Goal: Task Accomplishment & Management: Use online tool/utility

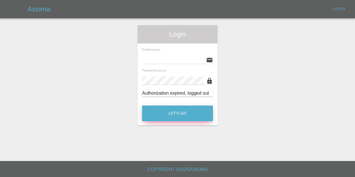
type input "[EMAIL_ADDRESS][DOMAIN_NAME]"
click at [175, 111] on button "Let's Go" at bounding box center [177, 114] width 71 height 16
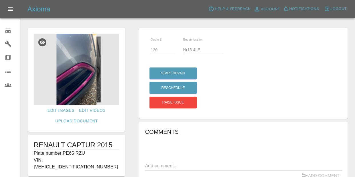
click at [7, 32] on icon at bounding box center [8, 30] width 7 height 7
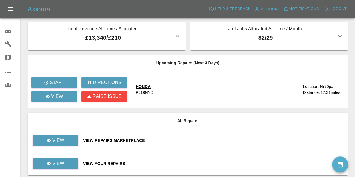
scroll to position [5, 0]
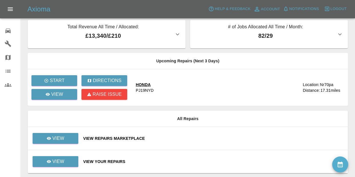
click at [119, 160] on div "View Your Repairs" at bounding box center [213, 162] width 260 height 6
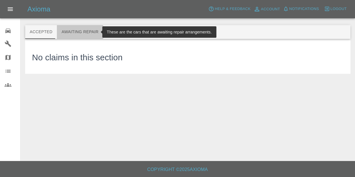
click at [86, 31] on button "Awaiting Repair" at bounding box center [80, 32] width 46 height 14
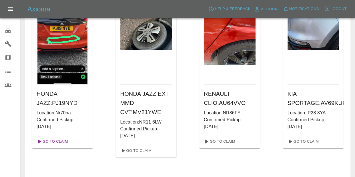
scroll to position [72, 0]
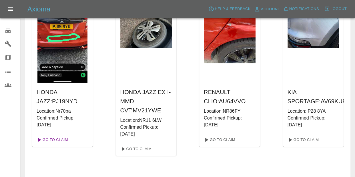
click at [55, 142] on link "Go To Claim" at bounding box center [51, 139] width 35 height 9
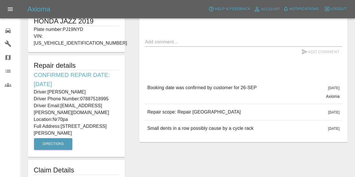
scroll to position [124, 0]
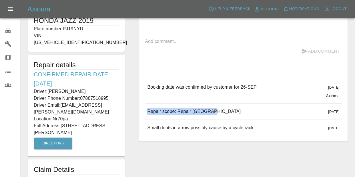
drag, startPoint x: 146, startPoint y: 110, endPoint x: 208, endPoint y: 112, distance: 61.9
click at [208, 112] on div "Repair scope: Repair [GEOGRAPHIC_DATA] [DATE]" at bounding box center [243, 112] width 197 height 16
copy p "Repair scope: Repair [GEOGRAPHIC_DATA]"
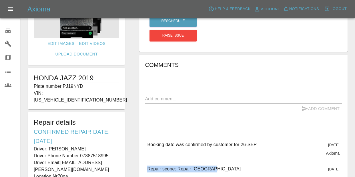
scroll to position [64, 0]
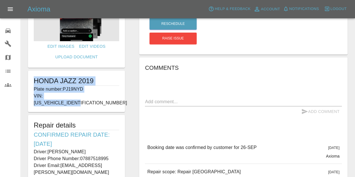
drag, startPoint x: 33, startPoint y: 79, endPoint x: 93, endPoint y: 97, distance: 62.8
click at [93, 97] on div "HONDA JAZZ 2019 Plate number: PJ19NYD VIN: [US_VEHICLE_IDENTIFICATION_NUMBER]" at bounding box center [76, 91] width 97 height 41
copy div "HONDA JAZZ 2019 Plate number: PJ19NYD VIN: [US_VEHICLE_IDENTIFICATION_NUMBER]"
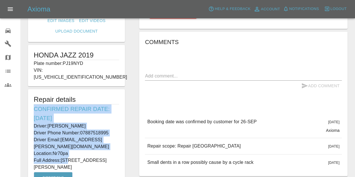
scroll to position [94, 0]
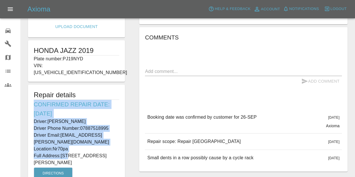
drag, startPoint x: 32, startPoint y: 128, endPoint x: 68, endPoint y: 156, distance: 45.3
click at [68, 156] on div "Repair details Confirmed Repair Date: [DATE] Driver: [PERSON_NAME] Driver Phone…" at bounding box center [76, 136] width 97 height 102
copy div "Confirmed Repair Date: [DATE] Driver: [PERSON_NAME] Driver Phone Number: 078875…"
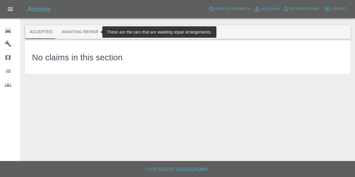
click at [88, 30] on button "Awaiting Repair" at bounding box center [80, 32] width 46 height 14
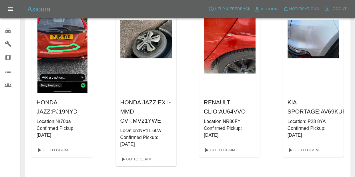
scroll to position [63, 0]
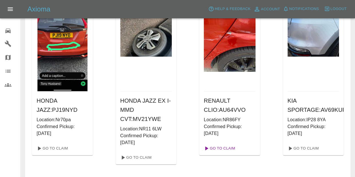
click at [230, 151] on link "Go To Claim" at bounding box center [219, 148] width 35 height 9
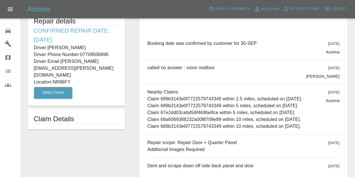
scroll to position [223, 0]
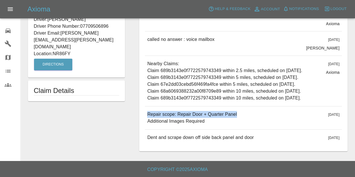
drag, startPoint x: 146, startPoint y: 115, endPoint x: 235, endPoint y: 115, distance: 88.4
click at [235, 115] on div "Repair scope: Repair Door + Quarter Panel Additional Images Required [DATE]" at bounding box center [243, 117] width 197 height 23
copy p "Repair scope: Repair Door + Quarter Panel"
click at [204, 80] on p "Nearby Claims: Claim 689b3143e0f7722579743349 within 2.5 miles, scheduled on [D…" at bounding box center [224, 80] width 155 height 41
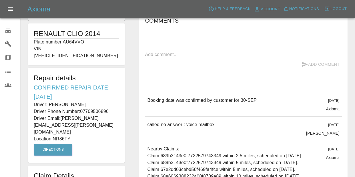
scroll to position [60, 0]
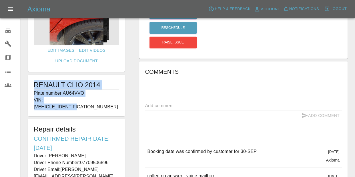
drag, startPoint x: 31, startPoint y: 83, endPoint x: 96, endPoint y: 103, distance: 68.2
click at [96, 104] on div "RENAULT CLIO 2014 Plate number: AU64VVO VIN: [VEHICLE_IDENTIFICATION_NUMBER]" at bounding box center [76, 95] width 97 height 41
copy div "RENAULT CLIO 2014 Plate number: AU64VVO VIN: [VEHICLE_IDENTIFICATION_NUMBER]"
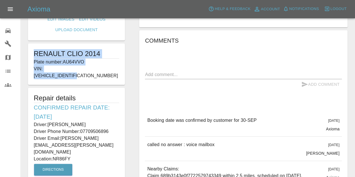
scroll to position [92, 0]
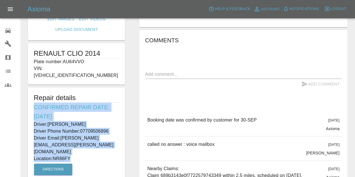
drag, startPoint x: 34, startPoint y: 100, endPoint x: 82, endPoint y: 147, distance: 66.2
click at [81, 147] on div "Repair details Confirmed Repair Date: [DATE] Driver: [PERSON_NAME] Driver Phone…" at bounding box center [76, 135] width 97 height 95
copy div "Confirmed Repair Date: [DATE] Driver: [PERSON_NAME] Driver Phone Number: 077095…"
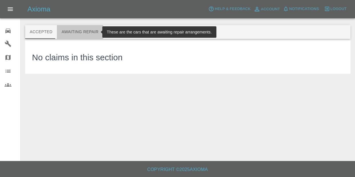
click at [89, 35] on button "Awaiting Repair" at bounding box center [80, 32] width 46 height 14
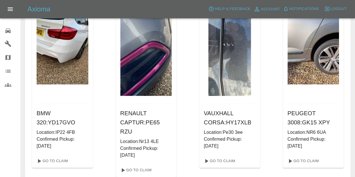
scroll to position [469, 0]
click at [141, 165] on link "Go To Claim" at bounding box center [135, 169] width 35 height 9
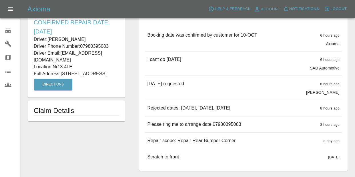
scroll to position [180, 0]
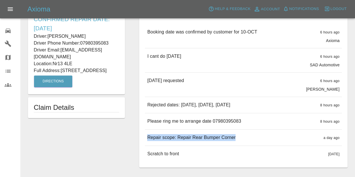
drag, startPoint x: 149, startPoint y: 137, endPoint x: 233, endPoint y: 140, distance: 83.9
click at [234, 140] on div "Repair scope: Repair Rear Bumper Corner a day ago" at bounding box center [243, 138] width 197 height 16
copy p "Repair scope: Repair Rear Bumper Corner"
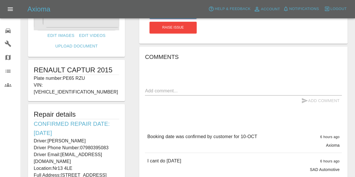
scroll to position [72, 0]
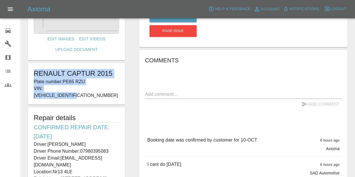
drag, startPoint x: 35, startPoint y: 70, endPoint x: 96, endPoint y: 88, distance: 64.0
click at [96, 88] on div "RENAULT CAPTUR 2015 Plate number: PE65 RZU VIN: [VEHICLE_IDENTIFICATION_NUMBER]" at bounding box center [76, 83] width 97 height 41
copy div "RENAULT CAPTUR 2015 Plate number: PE65 RZU VIN: [VEHICLE_IDENTIFICATION_NUMBER]"
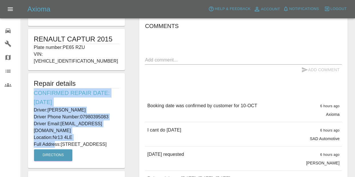
scroll to position [112, 0]
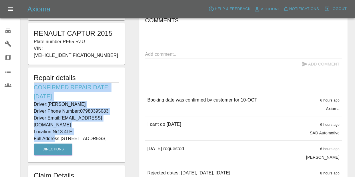
drag, startPoint x: 34, startPoint y: 119, endPoint x: 73, endPoint y: 141, distance: 44.8
click at [73, 141] on div "Repair details Confirmed Repair Date: [DATE] Driver: [PERSON_NAME] Driver Phone…" at bounding box center [76, 115] width 97 height 95
click at [73, 141] on p "Full Address: [STREET_ADDRESS]" at bounding box center [77, 138] width 86 height 7
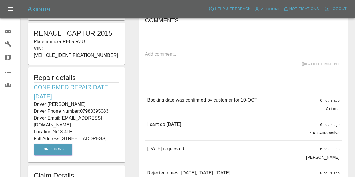
drag, startPoint x: 70, startPoint y: 137, endPoint x: 34, endPoint y: 82, distance: 65.6
click at [34, 82] on div "Repair details Confirmed Repair Date: [DATE] Driver: [PERSON_NAME] Driver Phone…" at bounding box center [76, 115] width 97 height 95
copy div "Confirmed Repair Date: [DATE] Driver: [PERSON_NAME] Driver Phone Number: 079803…"
click at [161, 110] on div "Booking date was confirmed by customer for 10-OCT" at bounding box center [202, 104] width 110 height 15
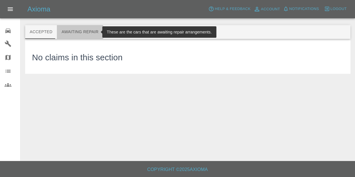
click at [92, 31] on button "Awaiting Repair" at bounding box center [80, 32] width 46 height 14
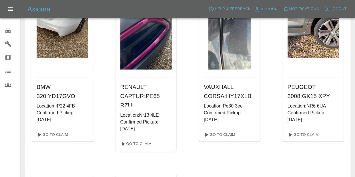
scroll to position [462, 0]
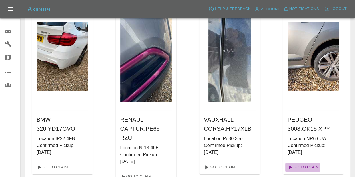
click at [305, 163] on link "Go To Claim" at bounding box center [303, 167] width 35 height 9
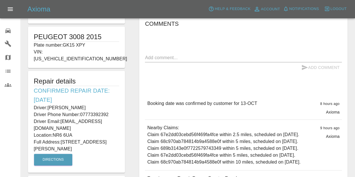
scroll to position [193, 0]
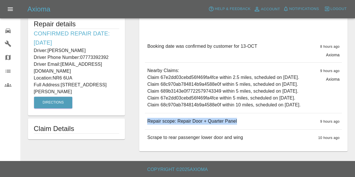
drag, startPoint x: 149, startPoint y: 120, endPoint x: 241, endPoint y: 124, distance: 92.2
click at [241, 124] on div "Repair scope: Repair Door + Quarter Panel 9 hours ago" at bounding box center [243, 121] width 197 height 16
copy p "Repair scope: Repair Door + Quarter Panel"
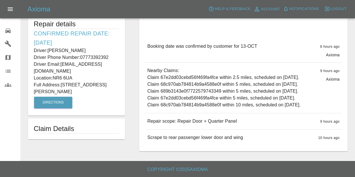
click at [118, 91] on div "Edit Images Edit Videos Upload Document PEUGEOT 3008 2015 Plate number: GK15 XP…" at bounding box center [76, 7] width 111 height 294
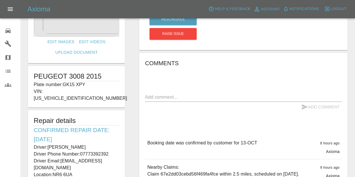
scroll to position [71, 0]
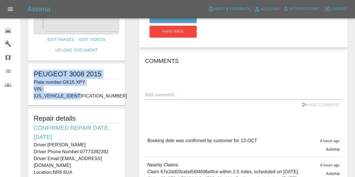
drag, startPoint x: 33, startPoint y: 72, endPoint x: 92, endPoint y: 88, distance: 60.2
click at [92, 88] on div "PEUGEOT 3008 2015 Plate number: GK15 XPY VIN: [US_VEHICLE_IDENTIFICATION_NUMBER]" at bounding box center [76, 84] width 97 height 41
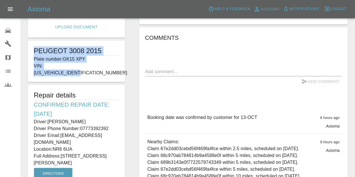
scroll to position [96, 0]
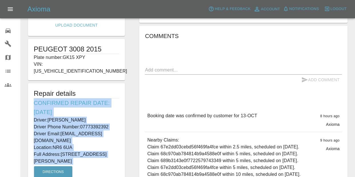
drag, startPoint x: 35, startPoint y: 96, endPoint x: 117, endPoint y: 145, distance: 96.2
click at [117, 145] on div "Repair details Confirmed Repair Date: [DATE] Driver: [PERSON_NAME] Driver Phone…" at bounding box center [76, 134] width 97 height 102
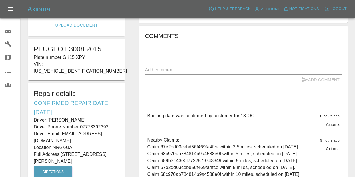
click at [183, 101] on div "Comments x Add Comment Booking date was confirmed by customer for 13-[DATE] hou…" at bounding box center [243, 123] width 197 height 184
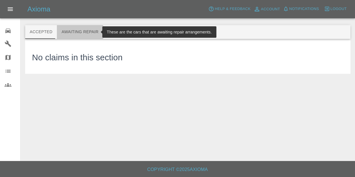
click at [86, 31] on button "Awaiting Repair" at bounding box center [80, 32] width 46 height 14
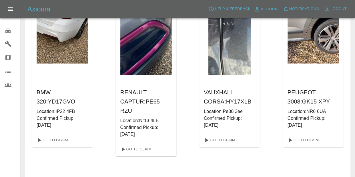
scroll to position [473, 0]
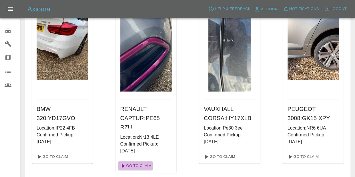
click at [137, 161] on link "Go To Claim" at bounding box center [135, 165] width 35 height 9
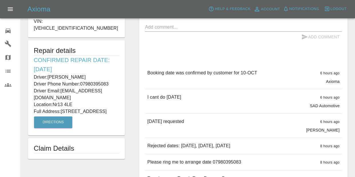
scroll to position [196, 0]
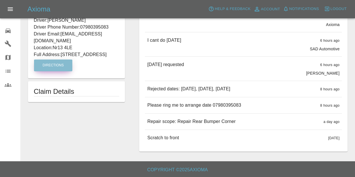
click at [58, 63] on button "Directions" at bounding box center [53, 66] width 38 height 12
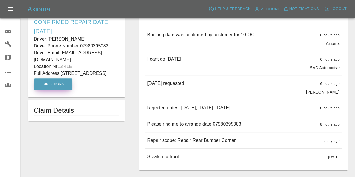
scroll to position [120, 0]
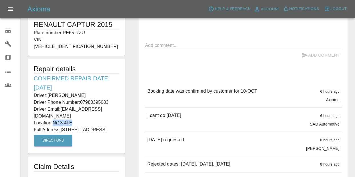
drag, startPoint x: 76, startPoint y: 114, endPoint x: 55, endPoint y: 115, distance: 20.4
click at [54, 120] on p "Location: Nr13 4LE" at bounding box center [77, 123] width 86 height 7
click at [144, 78] on div "Comments x Add Comment Booking date was confirmed by customer for 10-[DATE] hou…" at bounding box center [243, 114] width 209 height 226
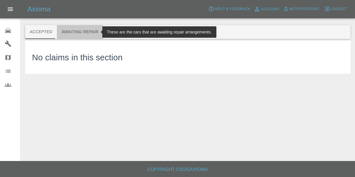
click at [81, 31] on button "Awaiting Repair" at bounding box center [80, 32] width 46 height 14
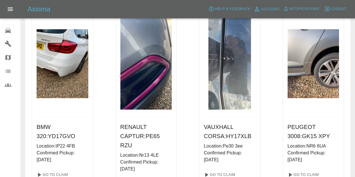
scroll to position [488, 0]
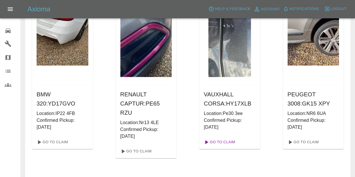
click at [226, 138] on link "Go To Claim" at bounding box center [219, 142] width 35 height 9
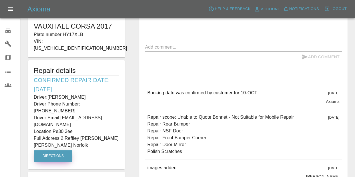
scroll to position [119, 0]
drag, startPoint x: 55, startPoint y: 109, endPoint x: 76, endPoint y: 111, distance: 20.4
click at [76, 128] on p "Location: Pe30 3ee" at bounding box center [77, 131] width 86 height 7
click at [166, 74] on div "Comments x Add Comment Booking date was confirmed by customer for [DATE][DATE] …" at bounding box center [243, 138] width 197 height 261
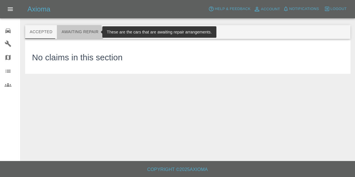
click at [70, 36] on button "Awaiting Repair" at bounding box center [80, 32] width 46 height 14
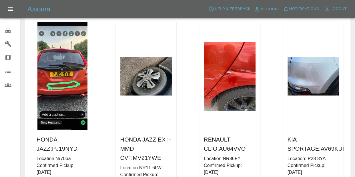
scroll to position [74, 0]
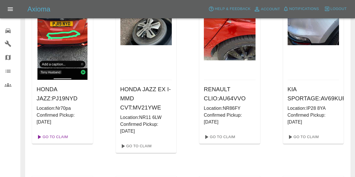
click at [61, 138] on link "Go To Claim" at bounding box center [51, 136] width 35 height 9
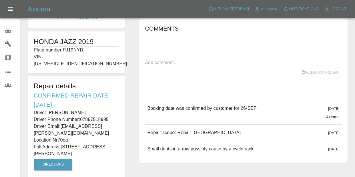
scroll to position [104, 0]
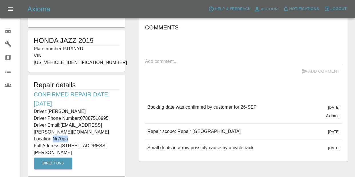
drag, startPoint x: 56, startPoint y: 130, endPoint x: 70, endPoint y: 130, distance: 14.3
click at [70, 136] on p "Location: Nr70pa" at bounding box center [77, 139] width 86 height 7
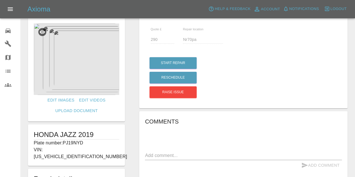
scroll to position [0, 0]
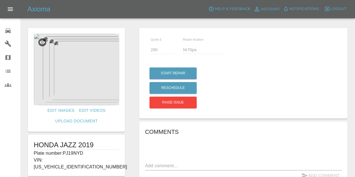
click at [83, 76] on img at bounding box center [77, 70] width 86 height 72
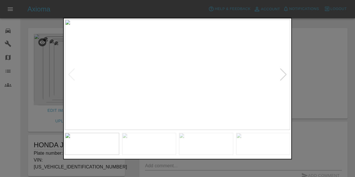
click at [284, 77] on div at bounding box center [284, 74] width 8 height 13
click at [284, 77] on img at bounding box center [178, 74] width 226 height 111
click at [299, 72] on div at bounding box center [177, 88] width 355 height 177
